Goal: Information Seeking & Learning: Learn about a topic

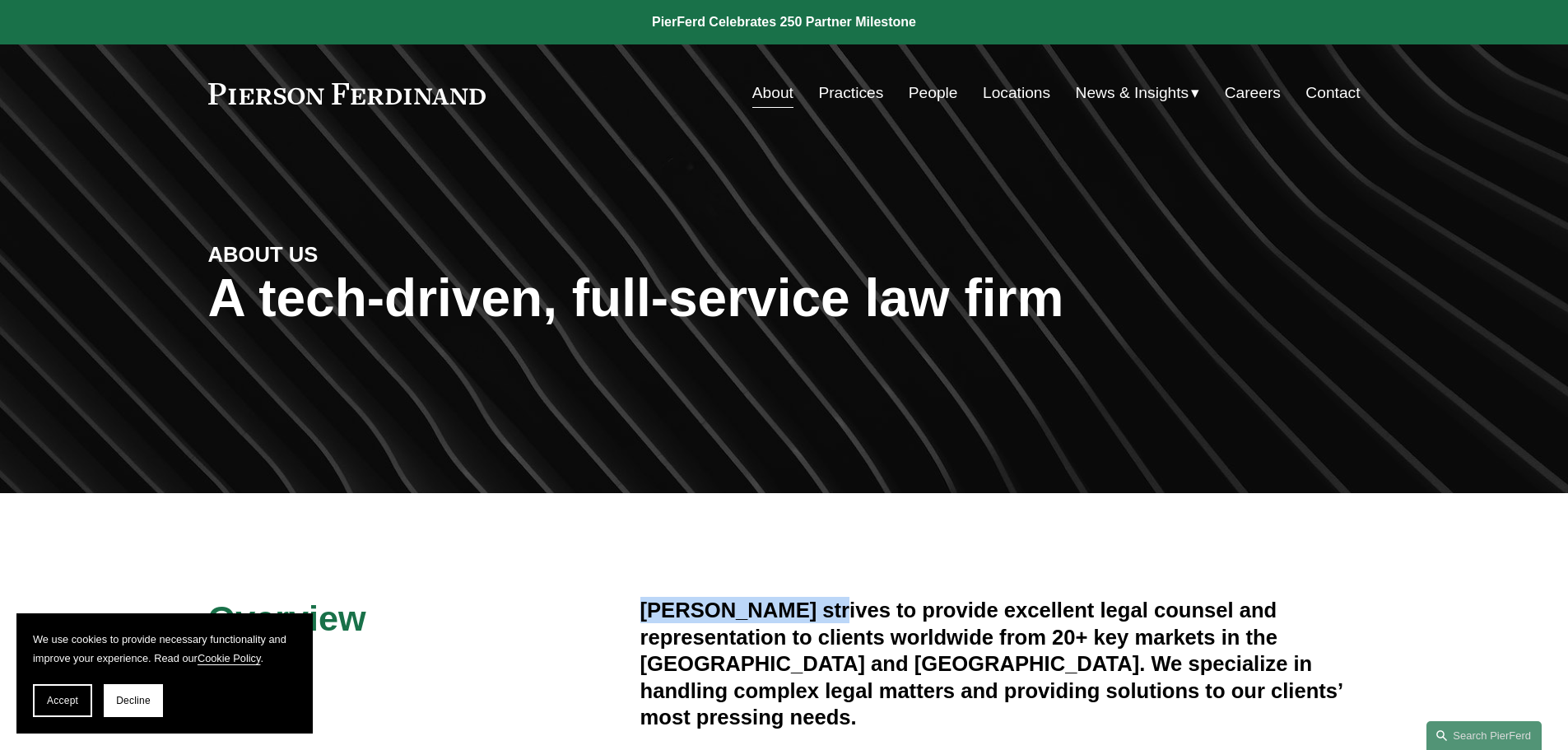
click at [925, 89] on link "People" at bounding box center [933, 94] width 49 height 31
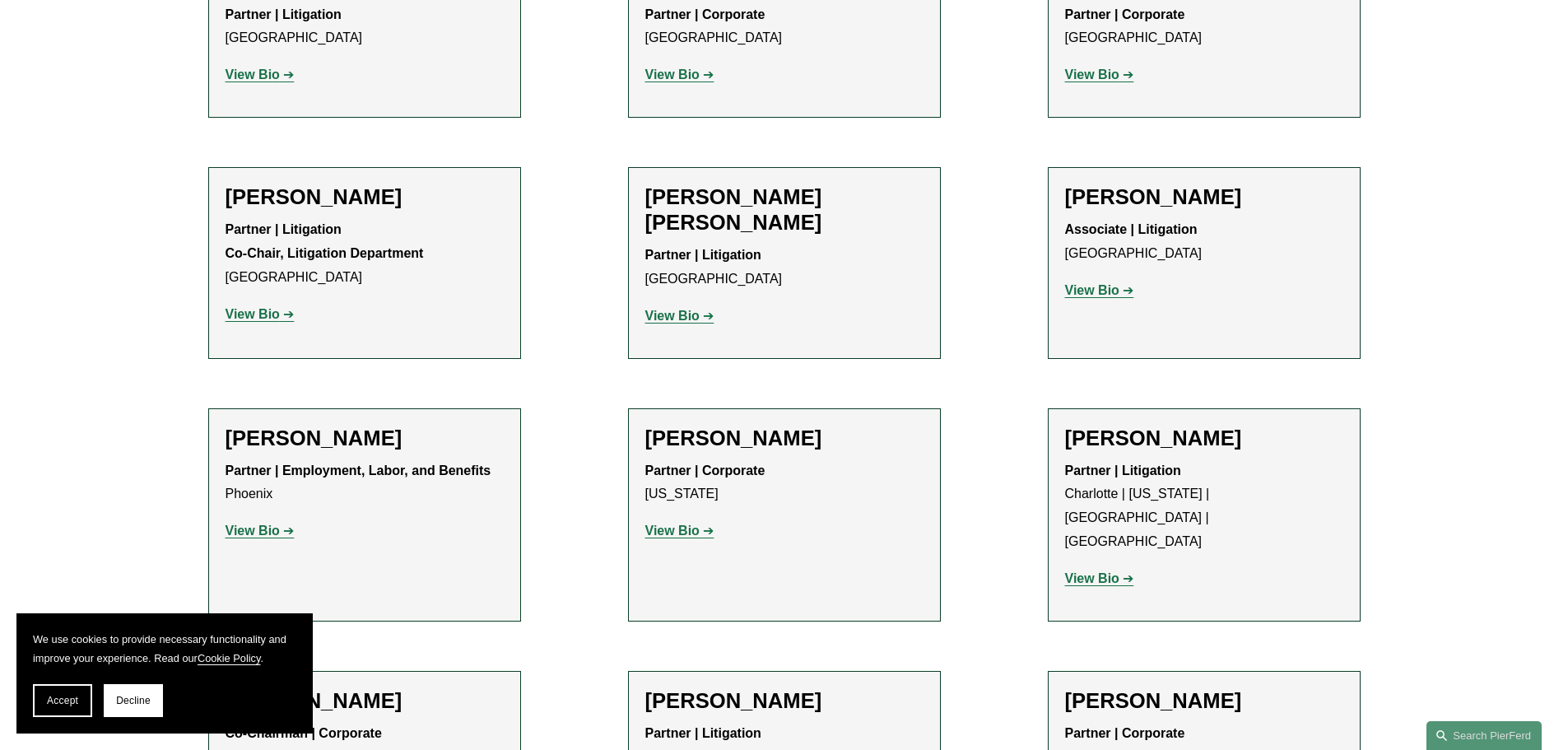
scroll to position [14984, 0]
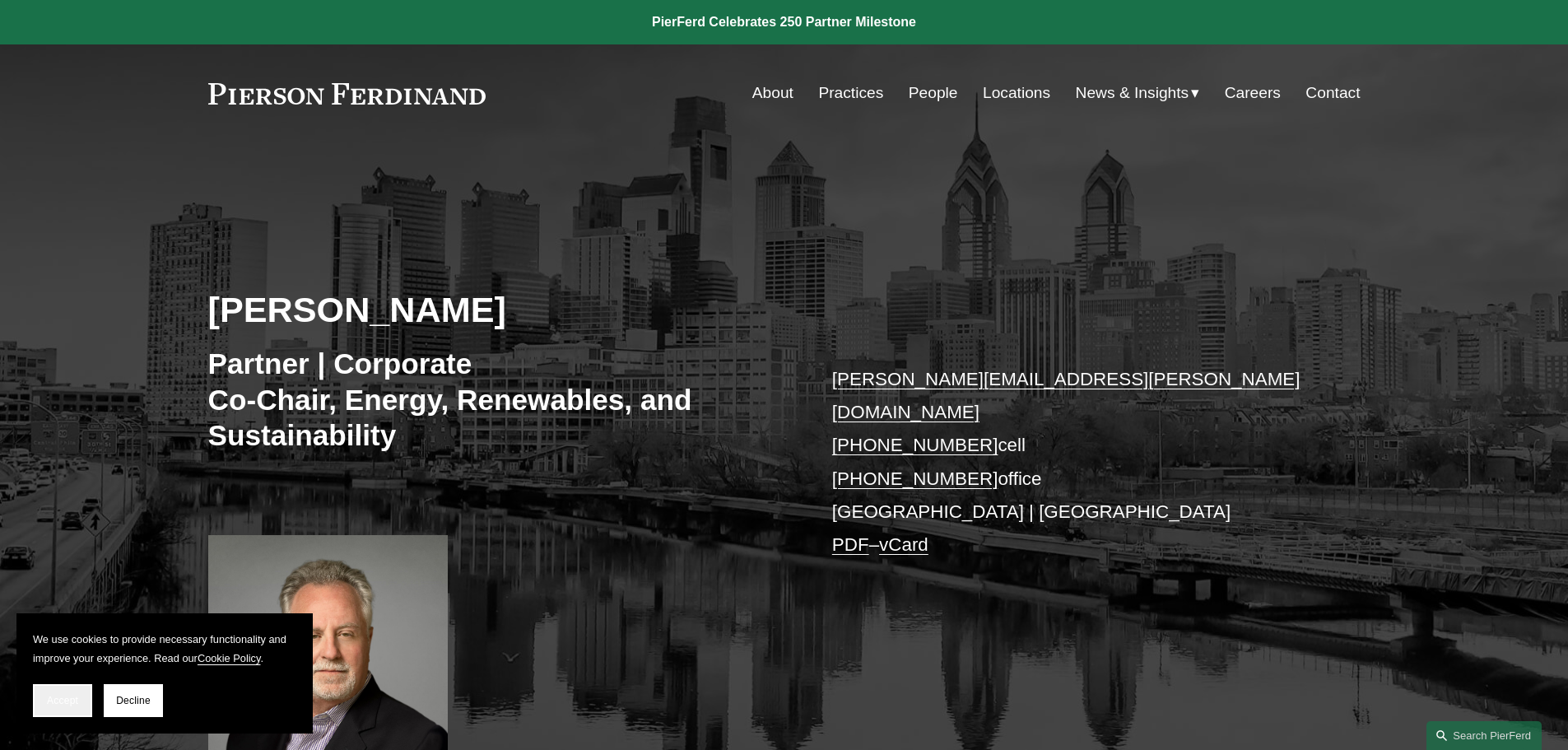
click at [53, 696] on span "Accept" at bounding box center [63, 701] width 31 height 12
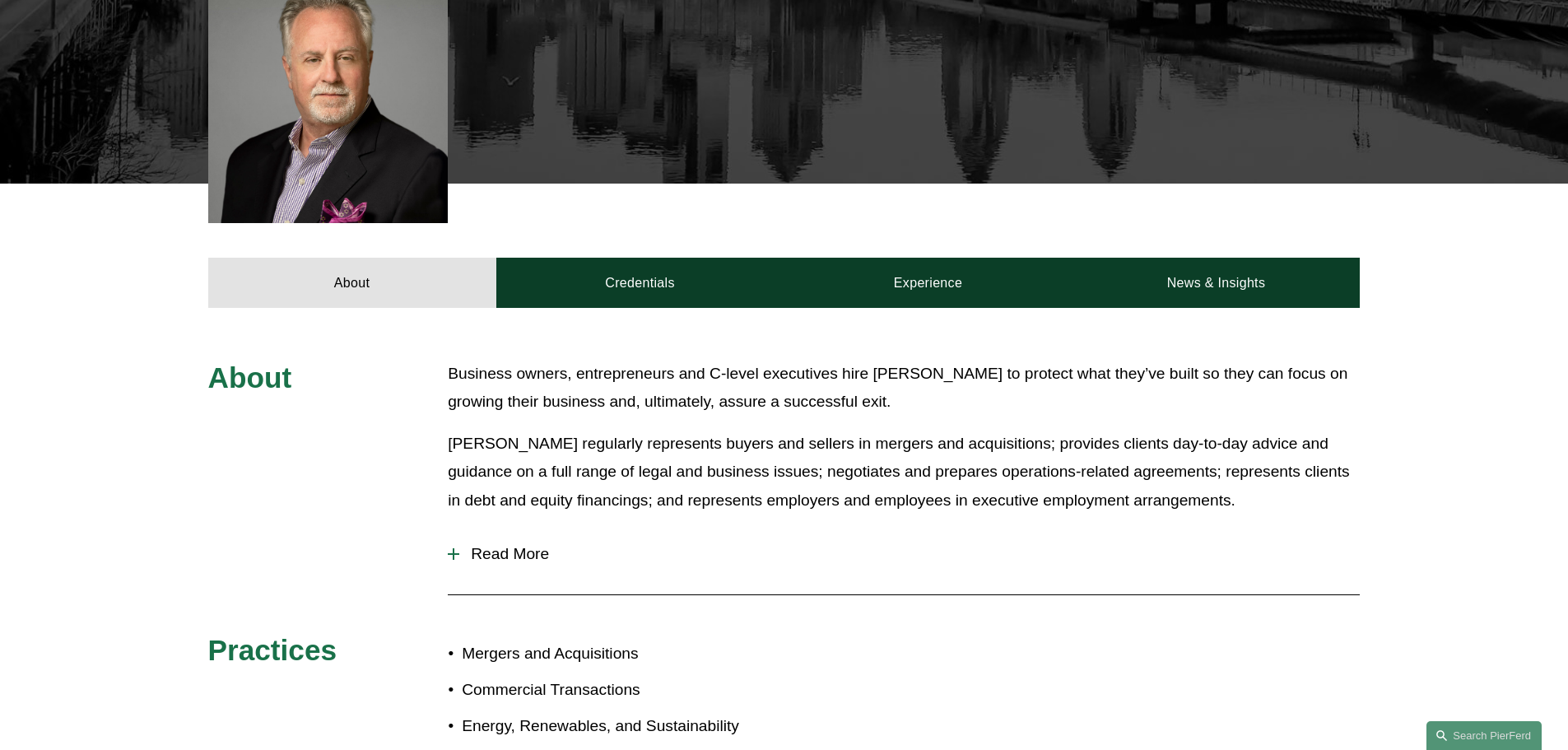
scroll to position [658, 0]
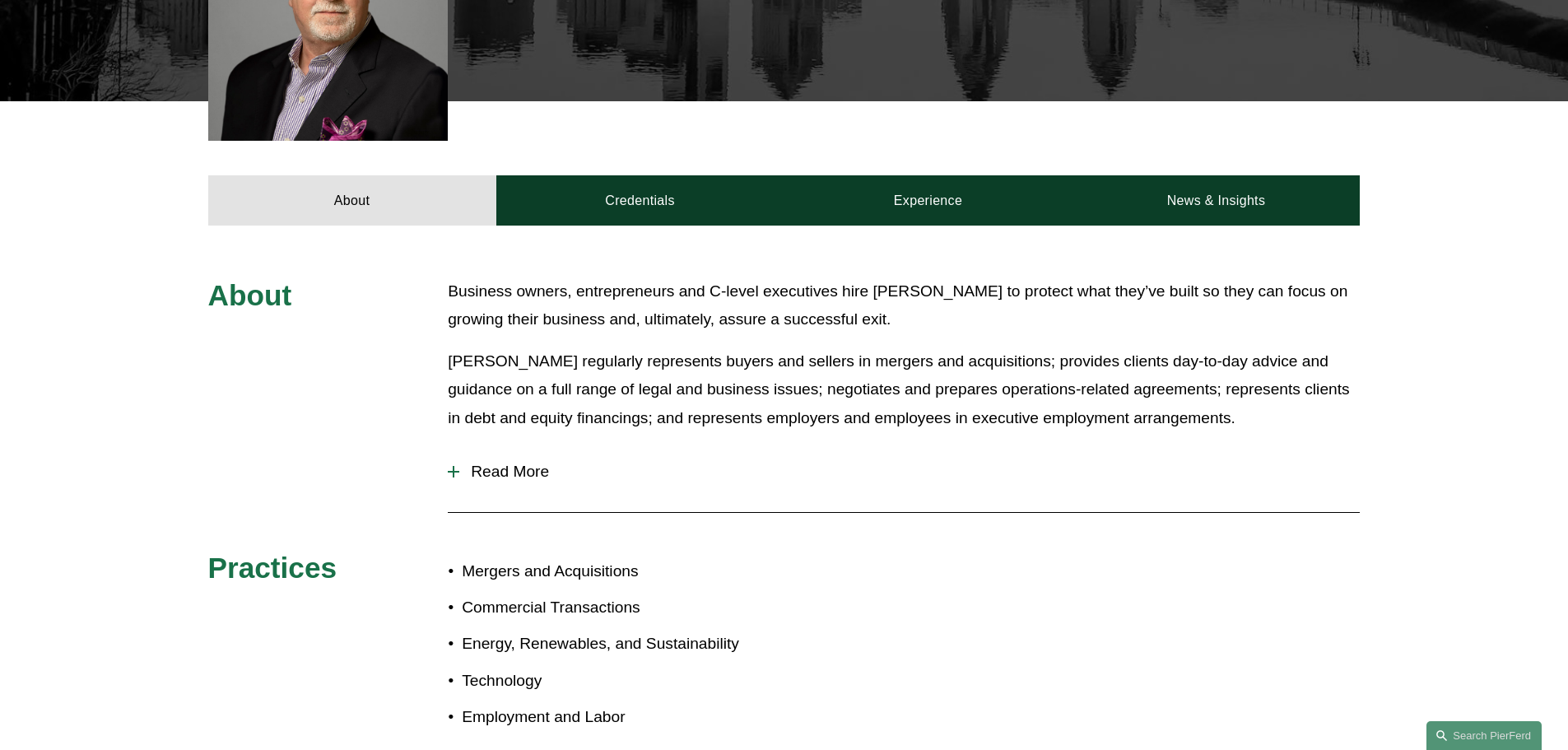
click at [496, 463] on span "Read More" at bounding box center [909, 471] width 901 height 18
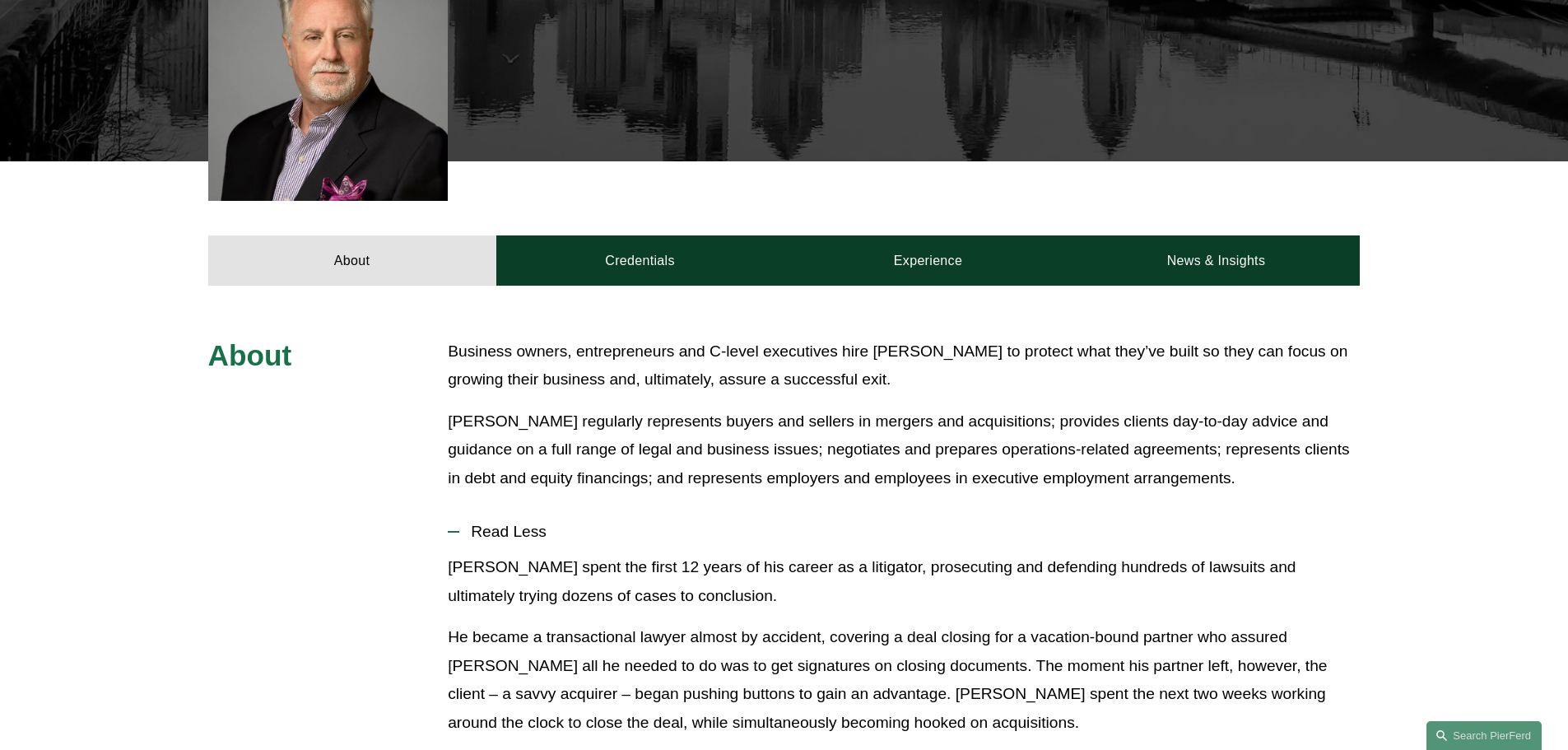
scroll to position [204, 0]
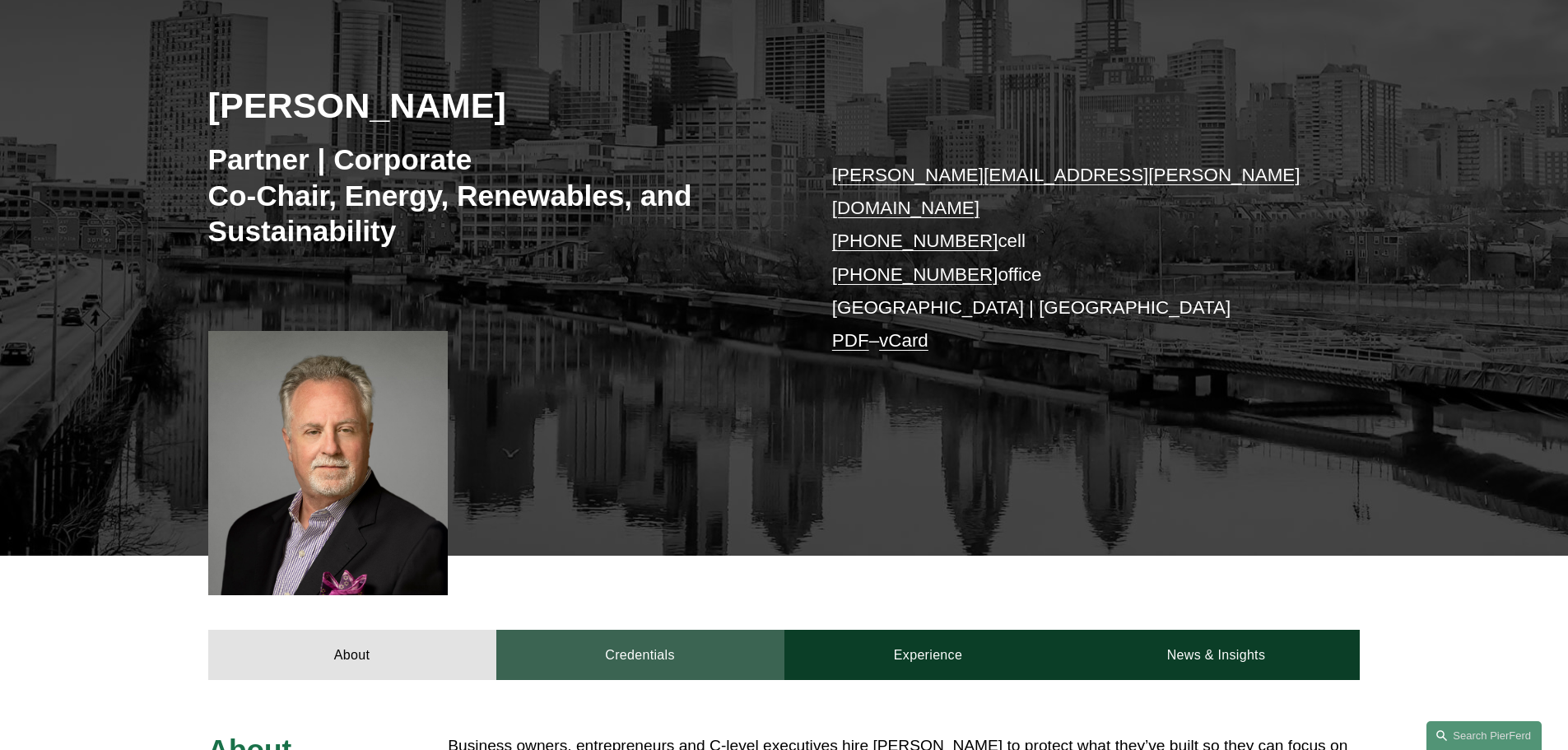
click at [692, 630] on link "Credentials" at bounding box center [640, 655] width 288 height 49
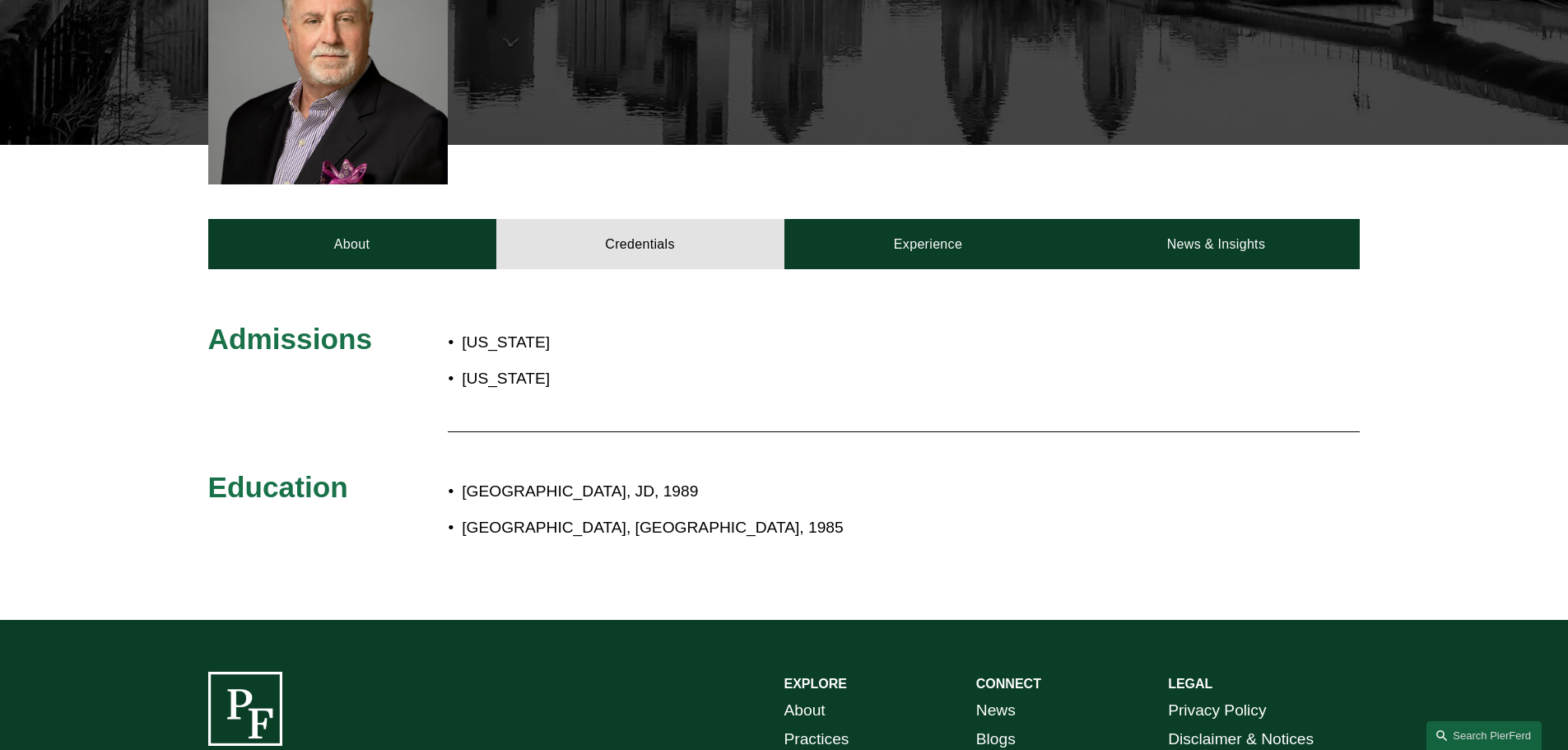
scroll to position [616, 0]
